Goal: Task Accomplishment & Management: Manage account settings

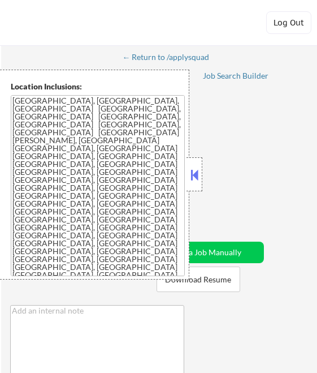
select select ""pending""
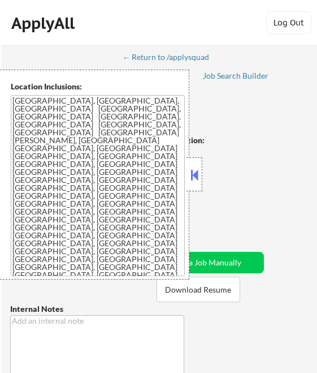
select select ""pending""
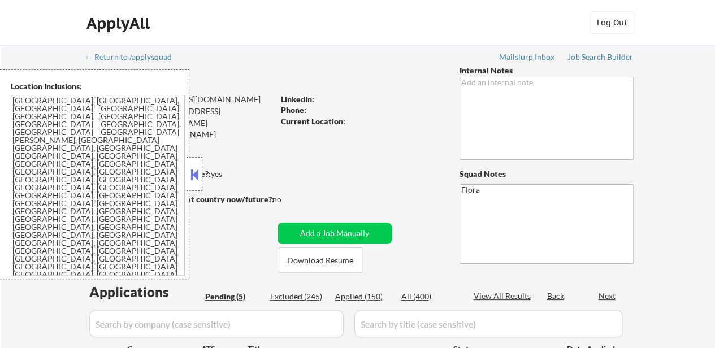
select select ""pending""
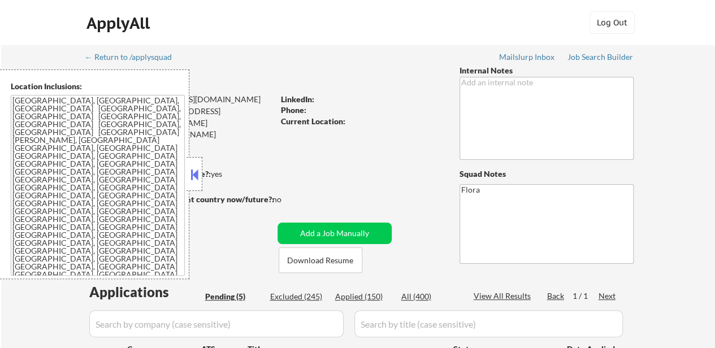
select select ""pending""
click at [330, 263] on button "Download Resume" at bounding box center [321, 260] width 84 height 25
click at [195, 171] on button at bounding box center [194, 174] width 12 height 17
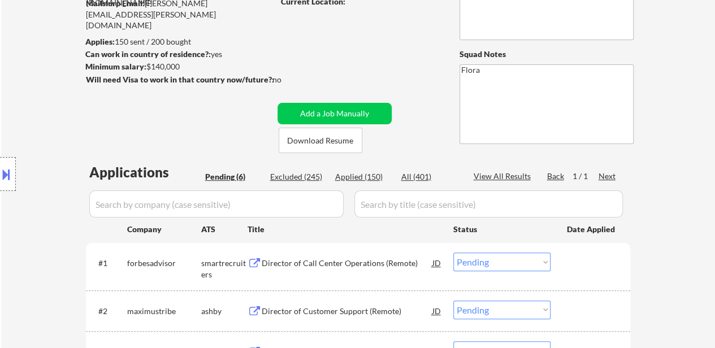
scroll to position [226, 0]
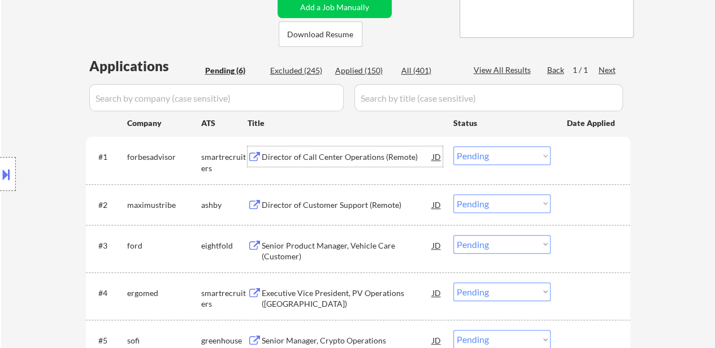
click at [319, 157] on div "Director of Call Center Operations (Remote)" at bounding box center [347, 157] width 171 height 11
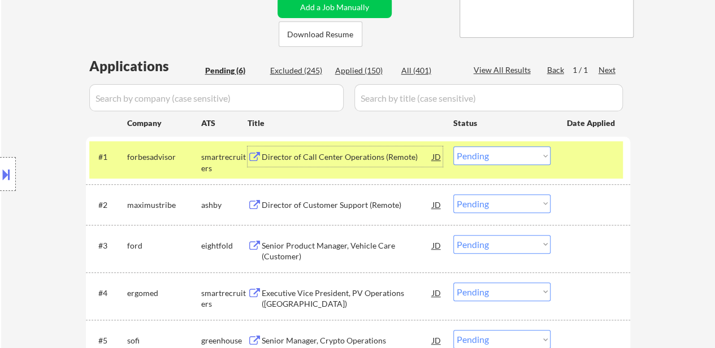
click at [348, 213] on div "Director of Customer Support (Remote)" at bounding box center [347, 205] width 171 height 20
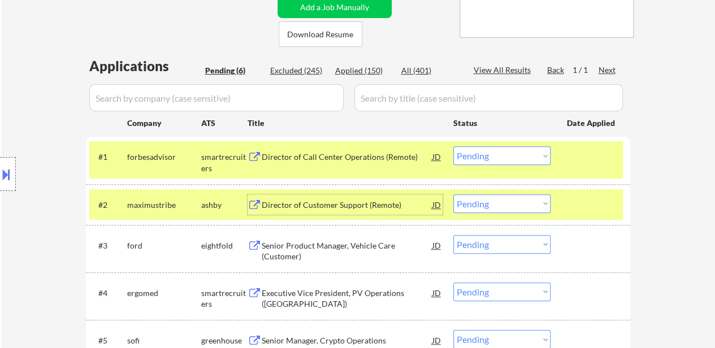
click at [356, 253] on div "Senior Product Manager, Vehicle Care (Customer)" at bounding box center [347, 251] width 171 height 22
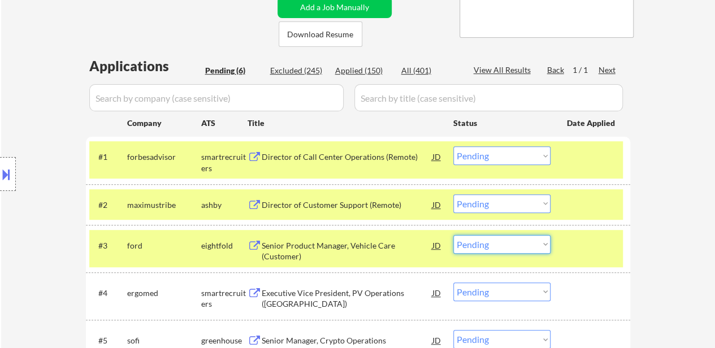
click at [525, 242] on select "Choose an option... Pending Applied Excluded (Questions) Excluded (Expired) Exc…" at bounding box center [502, 244] width 97 height 19
click at [454, 235] on select "Choose an option... Pending Applied Excluded (Questions) Excluded (Expired) Exc…" at bounding box center [502, 244] width 97 height 19
select select ""pending""
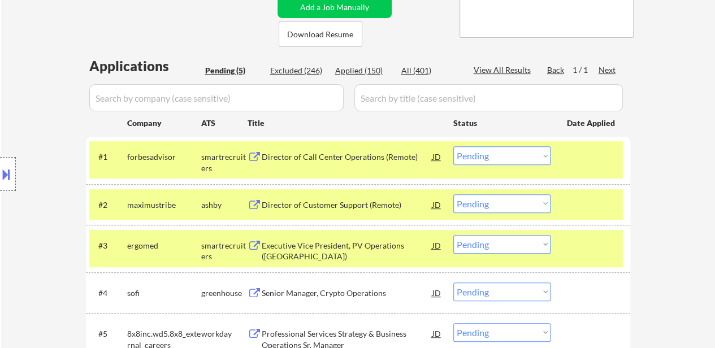
click at [515, 156] on select "Choose an option... Pending Applied Excluded (Questions) Excluded (Expired) Exc…" at bounding box center [502, 155] width 97 height 19
click at [454, 146] on select "Choose an option... Pending Applied Excluded (Questions) Excluded (Expired) Exc…" at bounding box center [502, 155] width 97 height 19
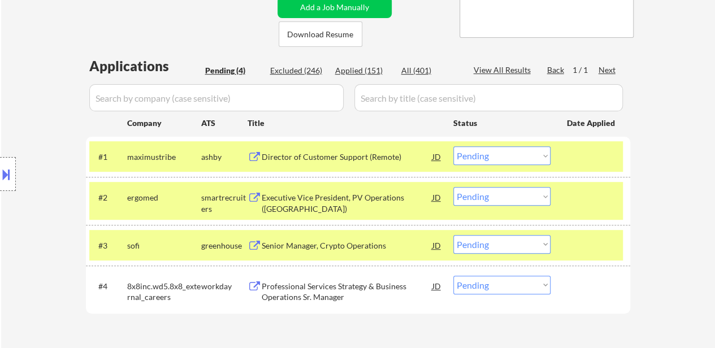
click at [584, 187] on div at bounding box center [592, 197] width 50 height 20
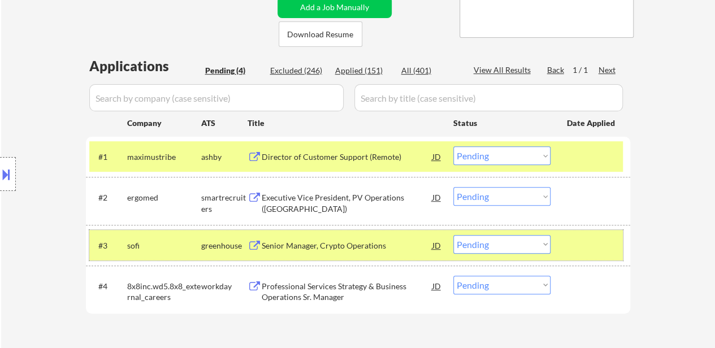
click at [575, 247] on div at bounding box center [592, 245] width 50 height 20
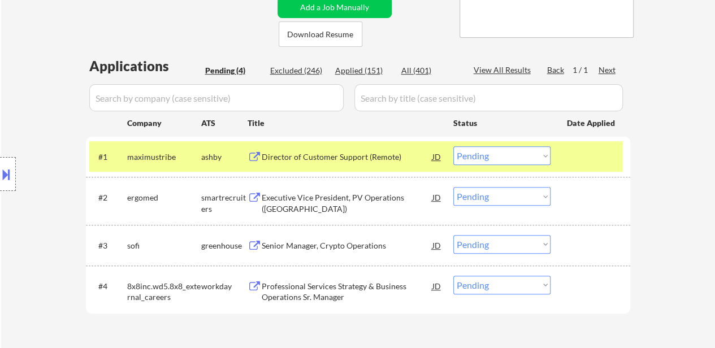
click at [350, 192] on div "Executive Vice President, PV Operations ([GEOGRAPHIC_DATA])" at bounding box center [347, 200] width 171 height 27
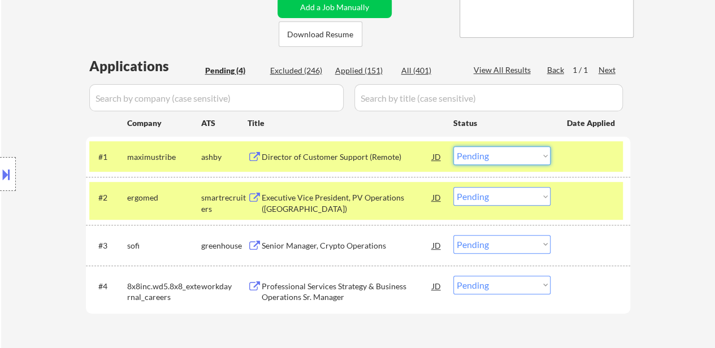
click at [488, 158] on select "Choose an option... Pending Applied Excluded (Questions) Excluded (Expired) Exc…" at bounding box center [502, 155] width 97 height 19
click at [454, 146] on select "Choose an option... Pending Applied Excluded (Questions) Excluded (Expired) Exc…" at bounding box center [502, 155] width 97 height 19
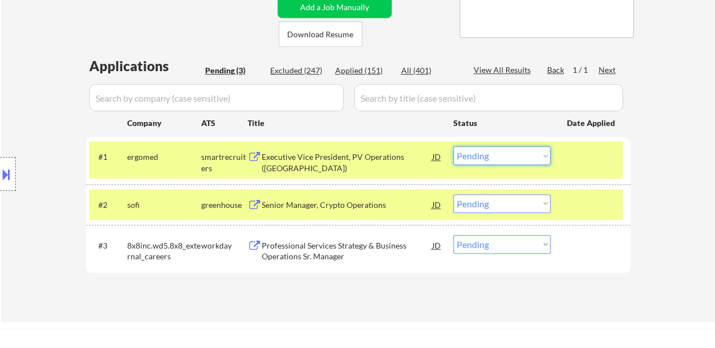
click at [488, 157] on select "Choose an option... Pending Applied Excluded (Questions) Excluded (Expired) Exc…" at bounding box center [502, 155] width 97 height 19
click at [454, 146] on select "Choose an option... Pending Applied Excluded (Questions) Excluded (Expired) Exc…" at bounding box center [502, 155] width 97 height 19
click at [338, 206] on div "Senior Manager, Crypto Operations" at bounding box center [347, 205] width 171 height 11
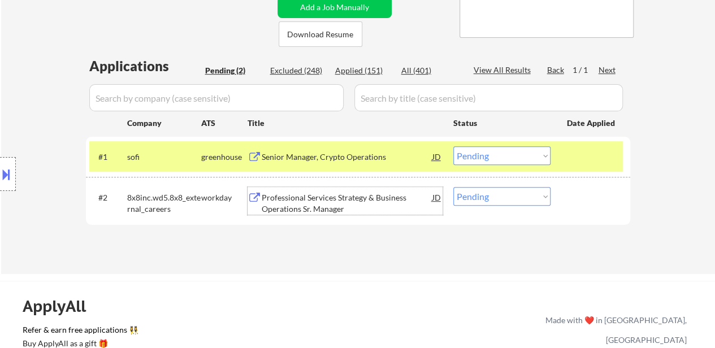
click at [328, 204] on div "Professional Services Strategy & Business Operations Sr. Manager" at bounding box center [347, 203] width 171 height 22
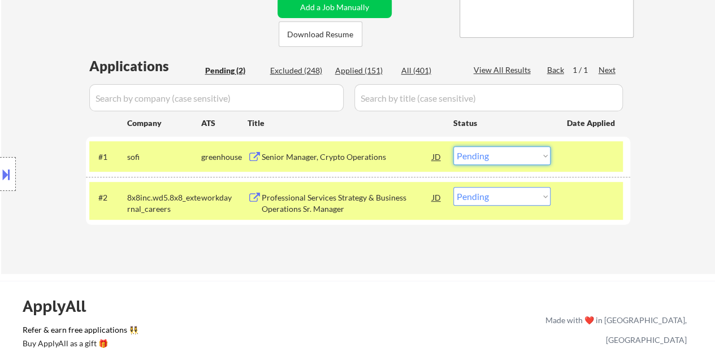
click at [503, 159] on select "Choose an option... Pending Applied Excluded (Questions) Excluded (Expired) Exc…" at bounding box center [502, 155] width 97 height 19
click at [454, 146] on select "Choose an option... Pending Applied Excluded (Questions) Excluded (Expired) Exc…" at bounding box center [502, 155] width 97 height 19
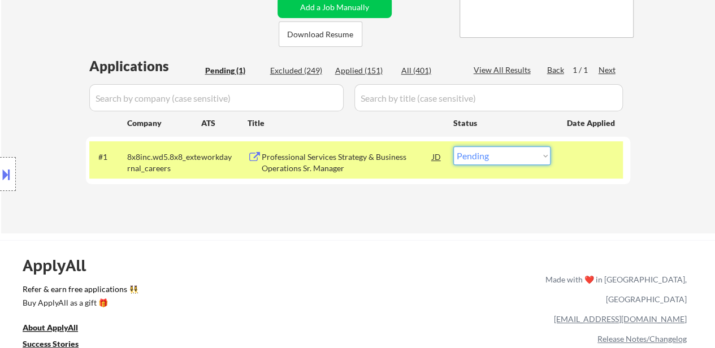
click at [519, 158] on select "Choose an option... Pending Applied Excluded (Questions) Excluded (Expired) Exc…" at bounding box center [502, 155] width 97 height 19
select select ""excluded__expired_""
click at [454, 146] on select "Choose an option... Pending Applied Excluded (Questions) Excluded (Expired) Exc…" at bounding box center [502, 155] width 97 height 19
